Goal: Find specific page/section: Find specific page/section

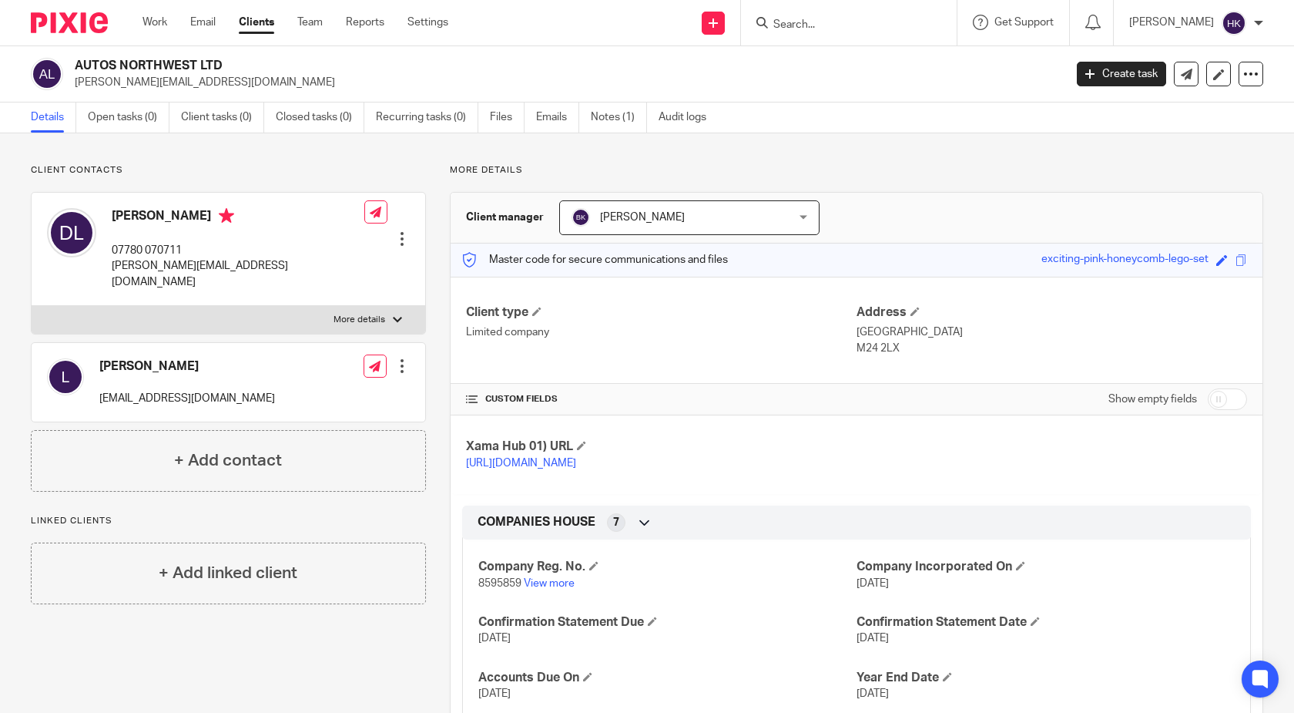
click at [808, 18] on input "Search" at bounding box center [841, 25] width 139 height 14
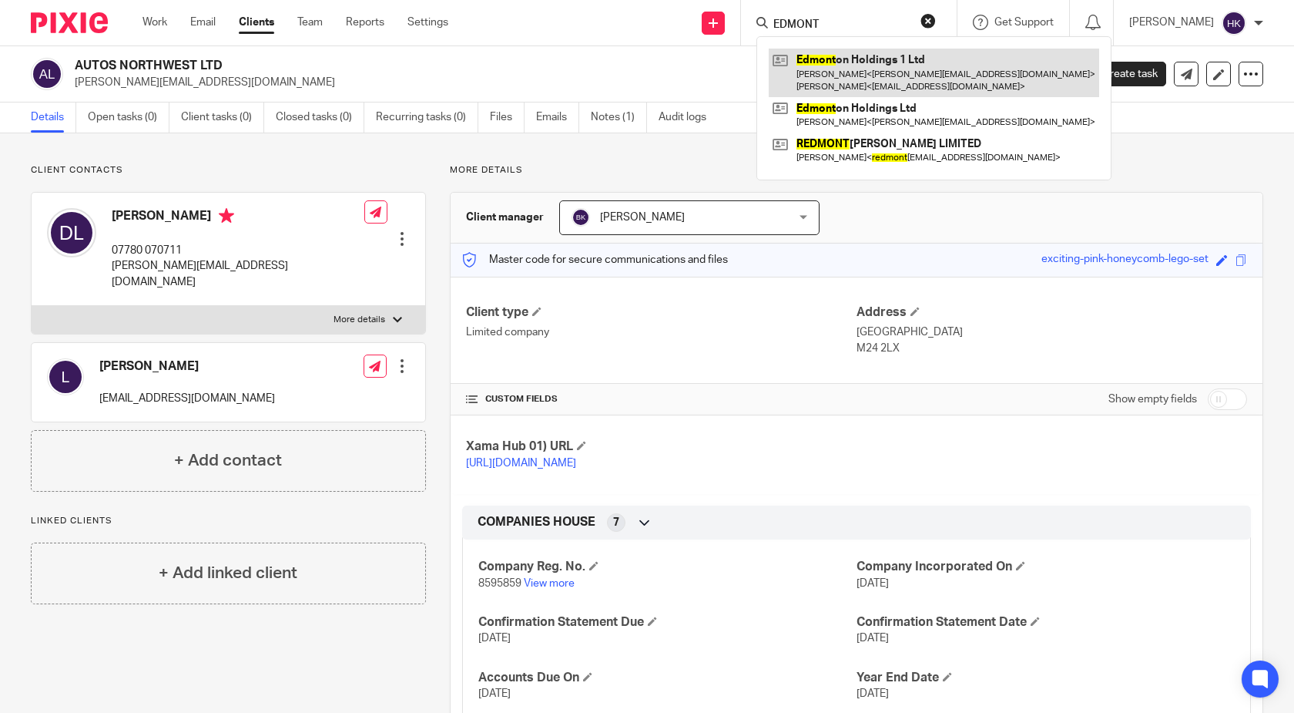
type input "EDMONT"
click at [907, 66] on link at bounding box center [934, 73] width 331 height 48
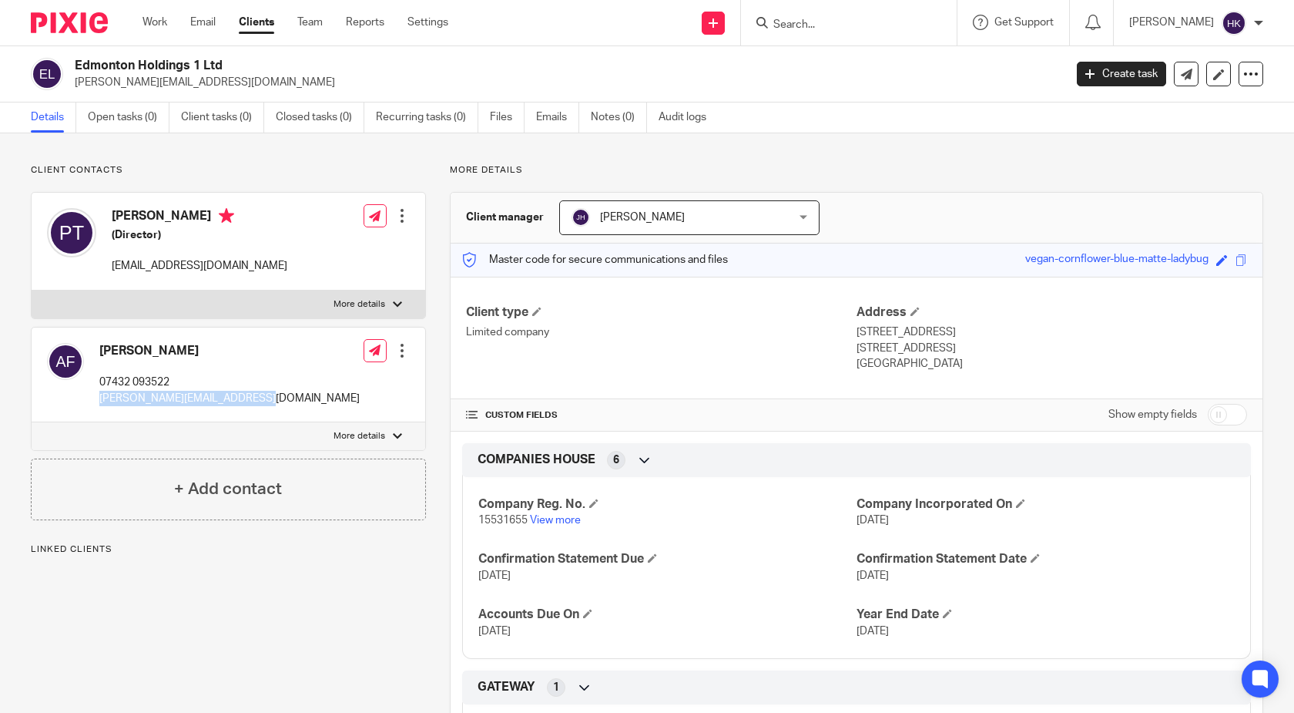
drag, startPoint x: 250, startPoint y: 400, endPoint x: 100, endPoint y: 401, distance: 149.5
click at [100, 401] on p "abraham@norfeldestates.co.uk" at bounding box center [229, 398] width 260 height 15
copy p "abraham@norfeldestates.co.uk"
click at [806, 25] on input "Search" at bounding box center [841, 25] width 139 height 14
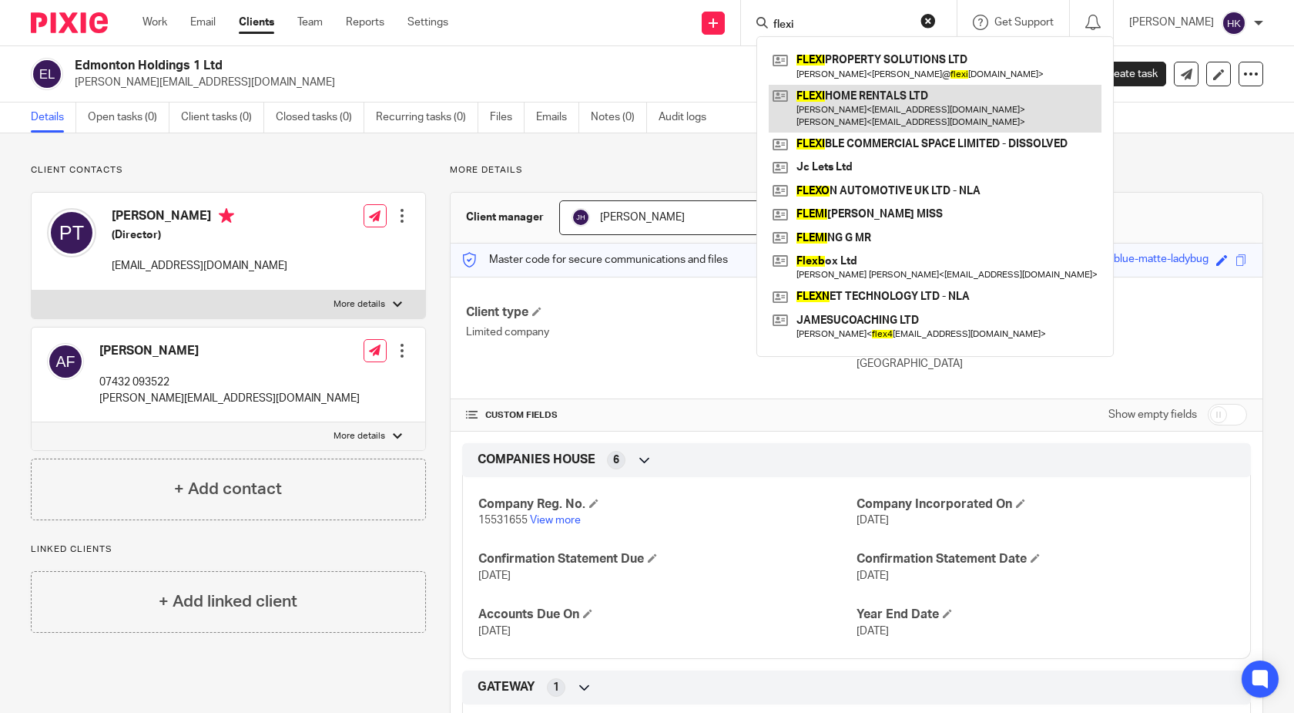
type input "flexi"
click at [861, 99] on link at bounding box center [935, 109] width 333 height 48
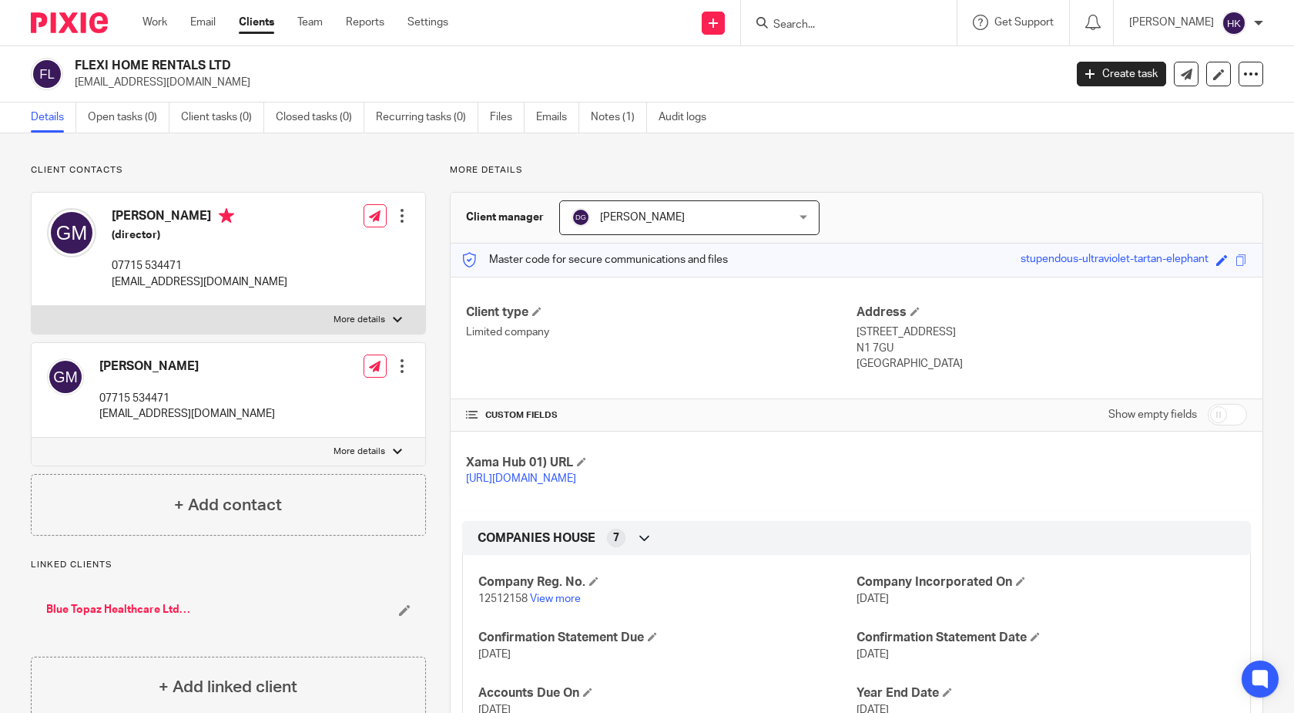
click at [869, 24] on input "Search" at bounding box center [841, 25] width 139 height 14
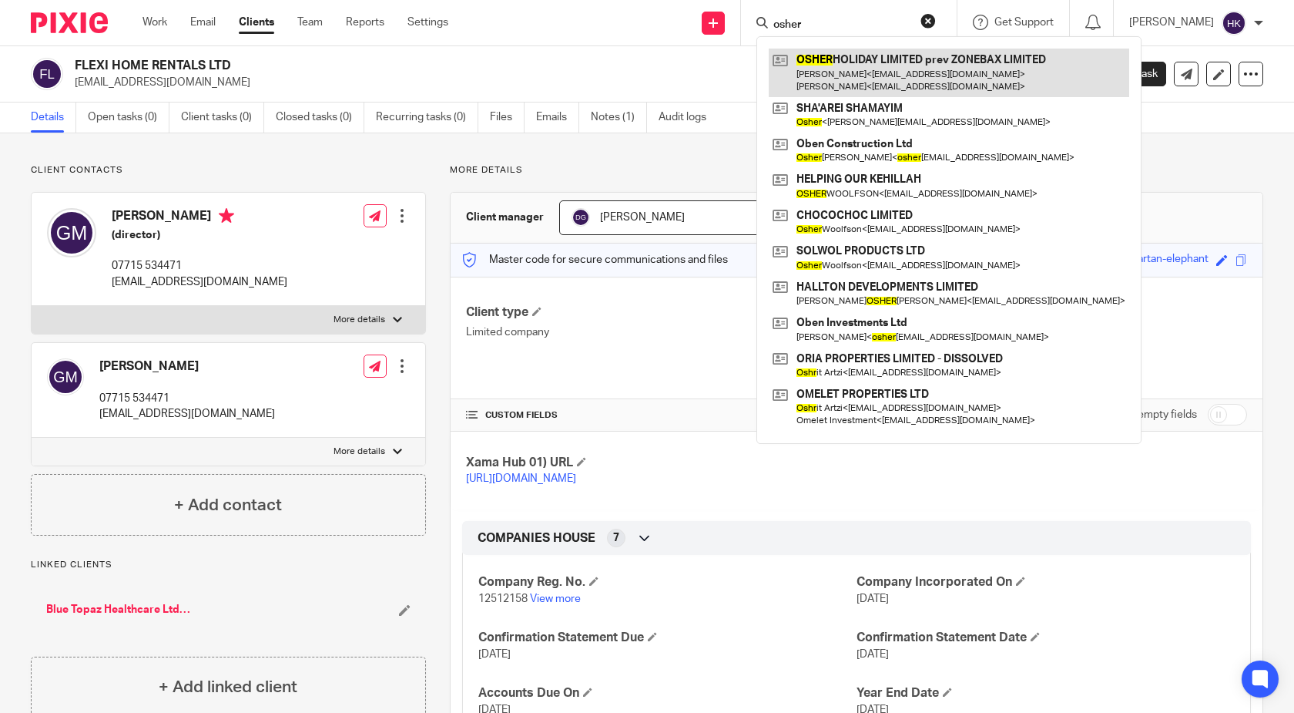
type input "osher"
click at [918, 81] on link at bounding box center [949, 73] width 361 height 48
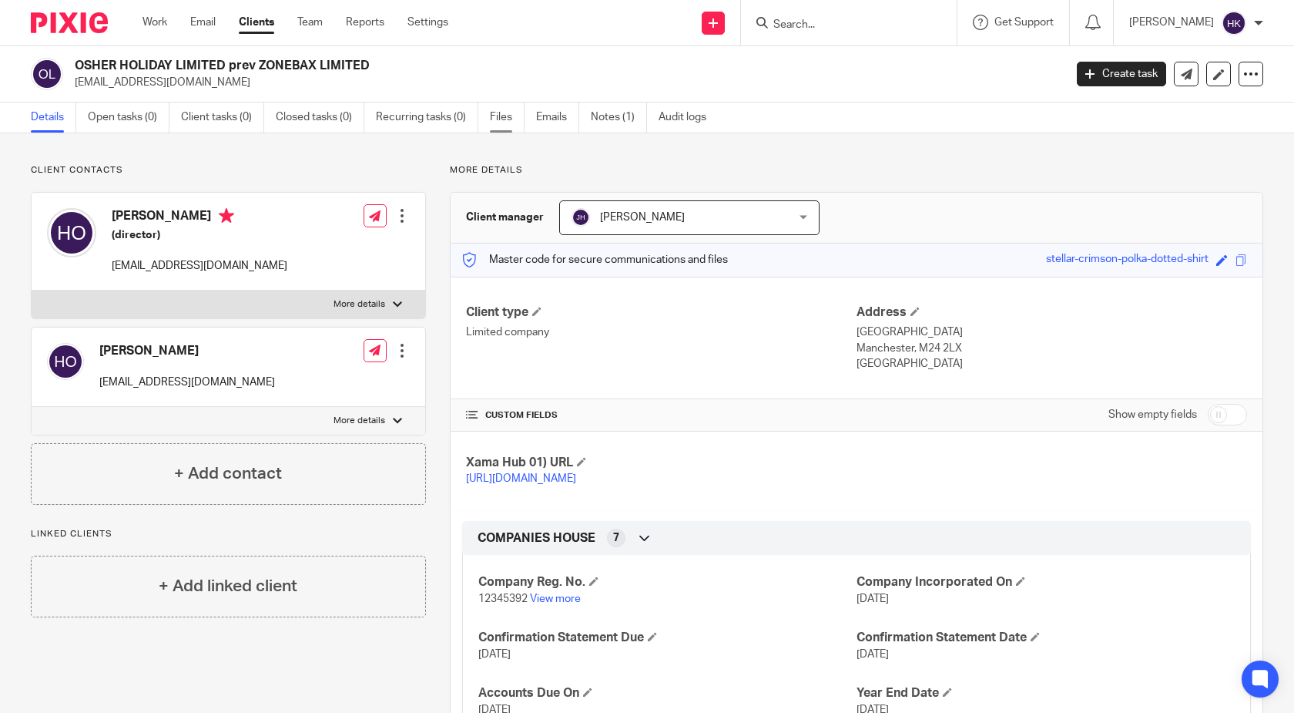
click at [511, 119] on link "Files" at bounding box center [507, 117] width 35 height 30
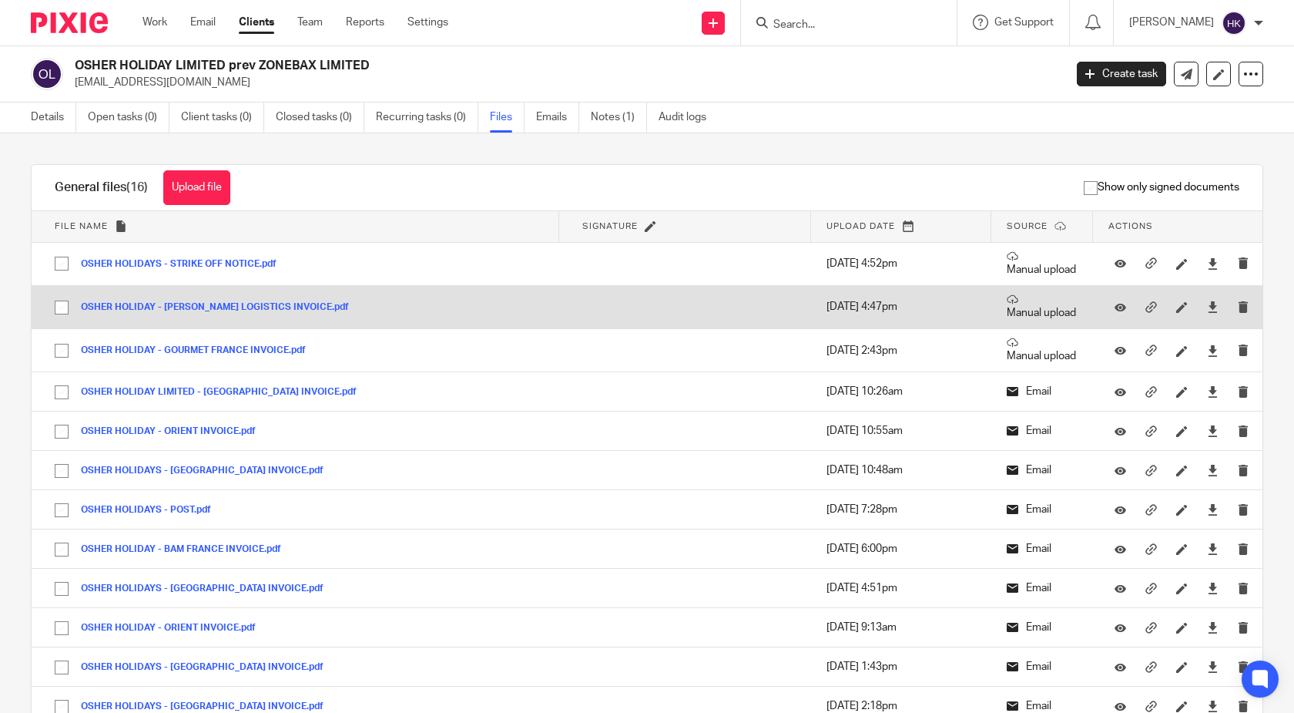
click at [204, 308] on button "OSHER HOLIDAY - [PERSON_NAME] LOGISTICS INVOICE.pdf" at bounding box center [221, 307] width 280 height 11
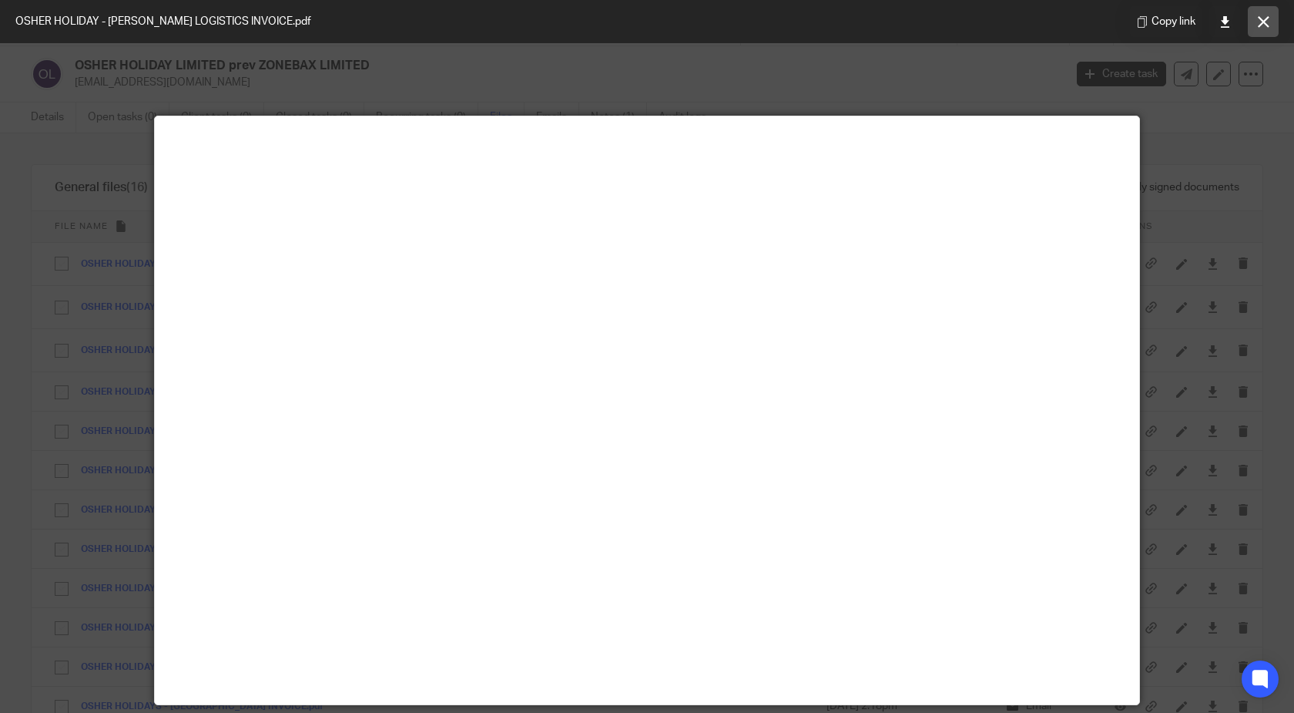
click at [1268, 16] on icon at bounding box center [1264, 22] width 12 height 12
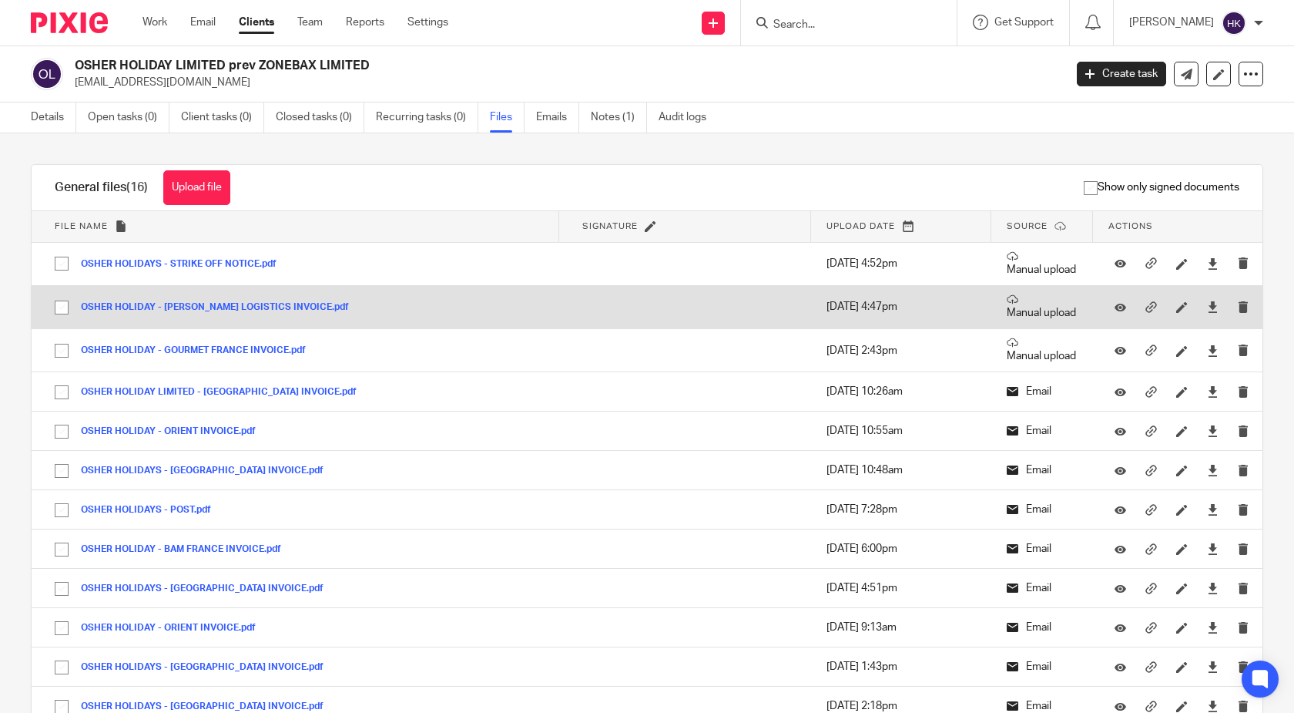
click at [209, 301] on div "OSHER HOLIDAY - [PERSON_NAME] LOGISTICS INVOICE.pdf" at bounding box center [221, 306] width 280 height 15
click at [208, 307] on button "OSHER HOLIDAY - HART LOGISTICS INVOICE.pdf" at bounding box center [221, 307] width 280 height 11
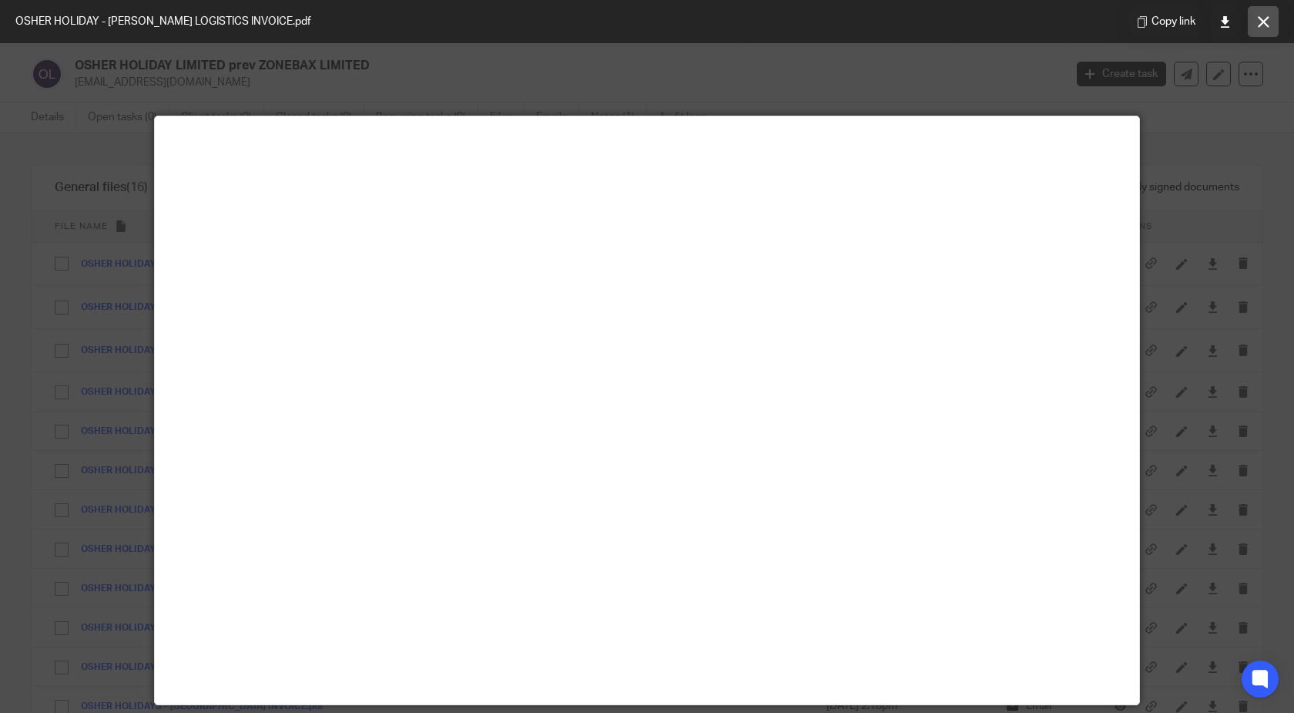
click at [1264, 25] on icon at bounding box center [1264, 22] width 12 height 12
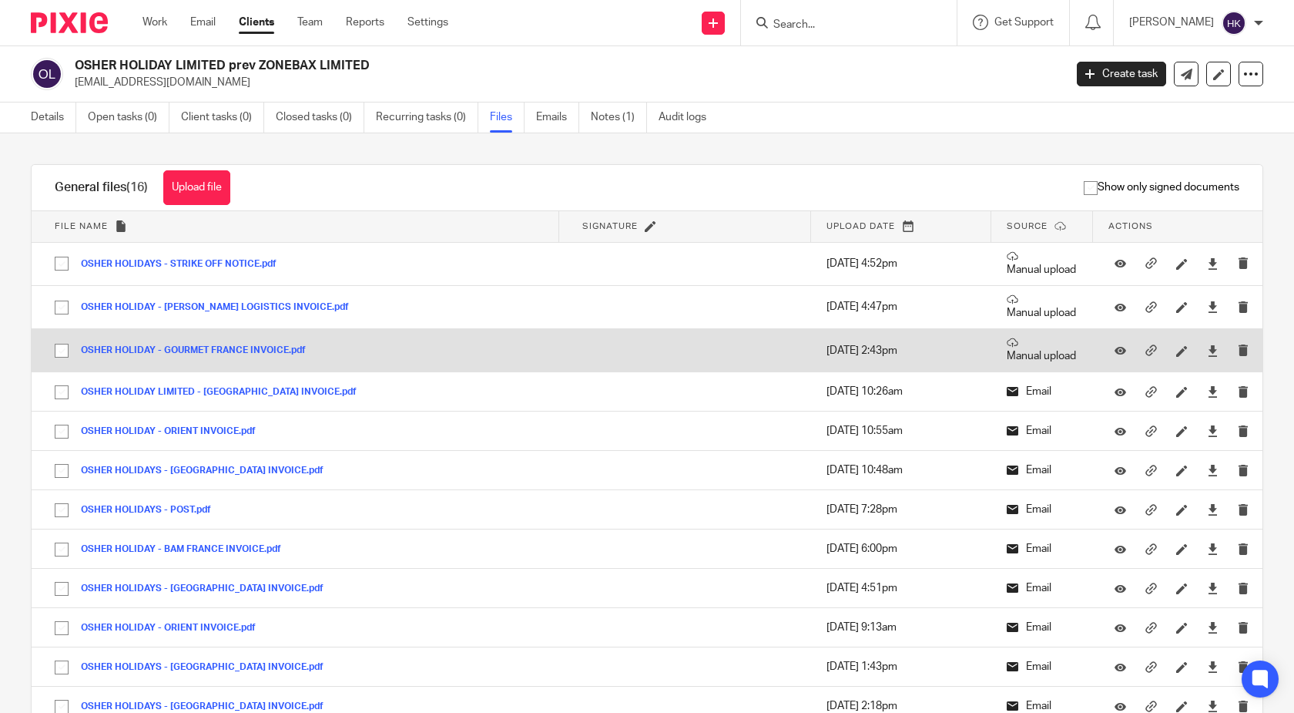
click at [156, 356] on button "OSHER HOLIDAY - GOURMET FRANCE INVOICE.pdf" at bounding box center [199, 350] width 237 height 11
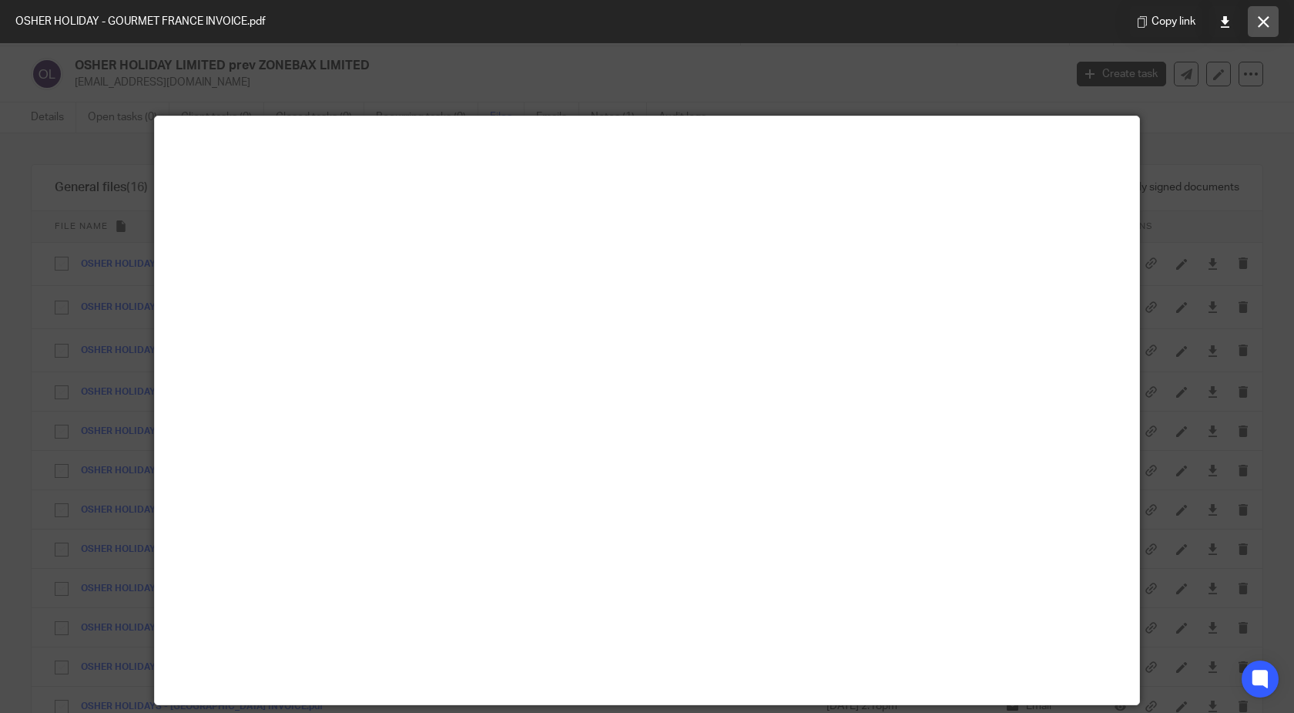
click at [1270, 19] on button at bounding box center [1263, 21] width 31 height 31
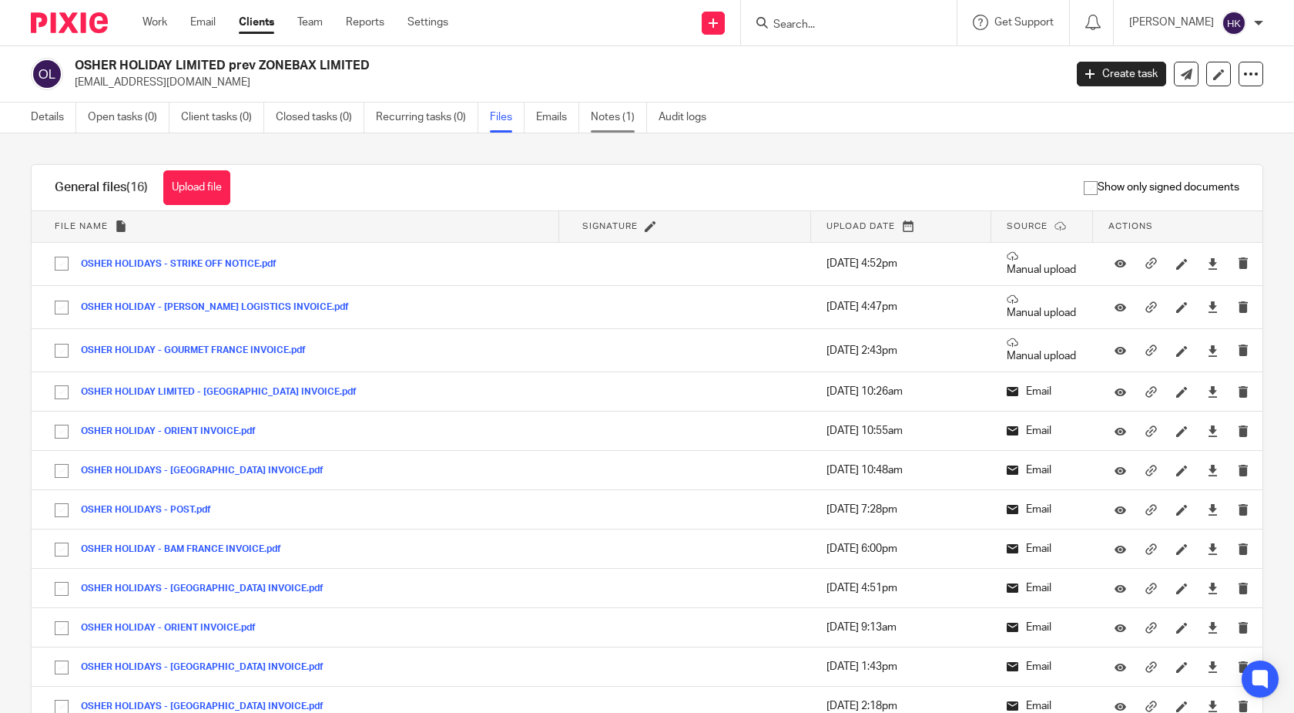
click at [613, 124] on link "Notes (1)" at bounding box center [619, 117] width 56 height 30
